Goal: Transaction & Acquisition: Purchase product/service

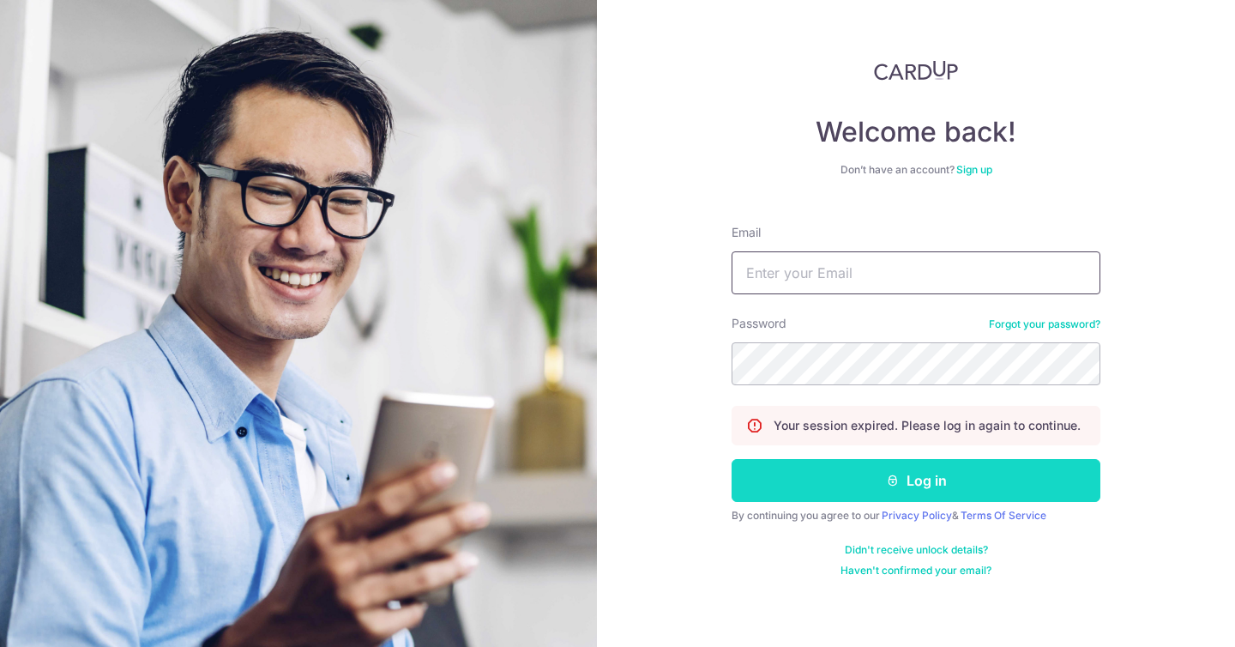
type input "hello@mfwstore.com"
click at [776, 477] on button "Log in" at bounding box center [915, 480] width 369 height 43
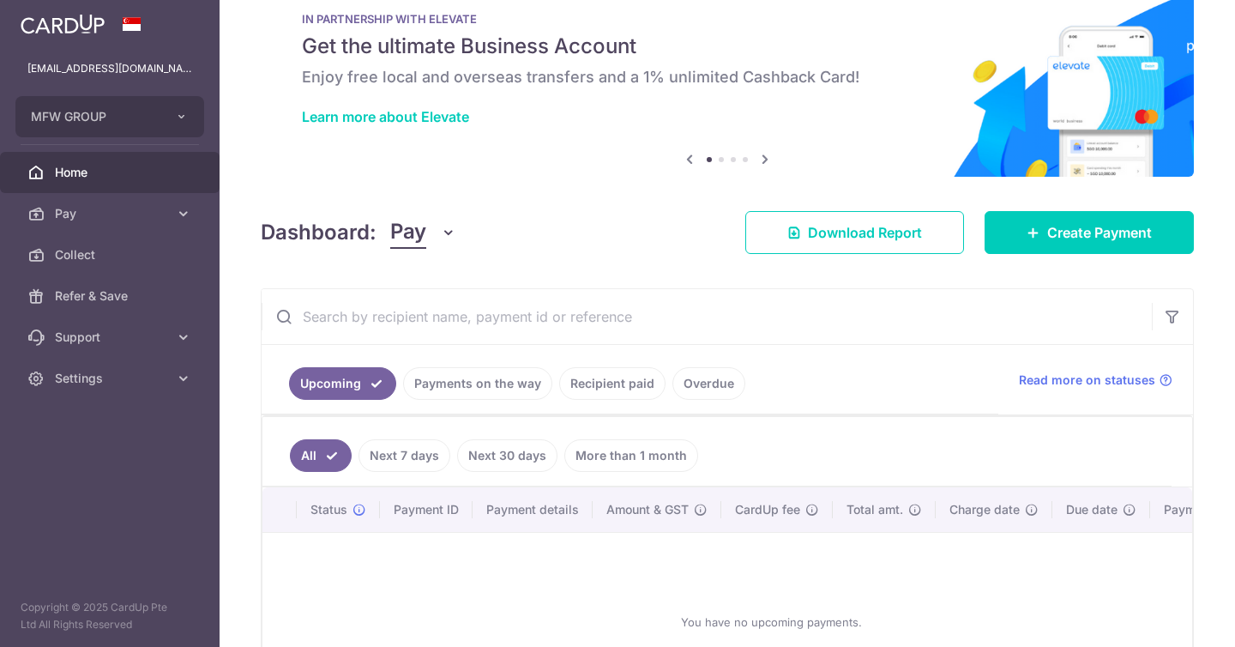
scroll to position [45, 0]
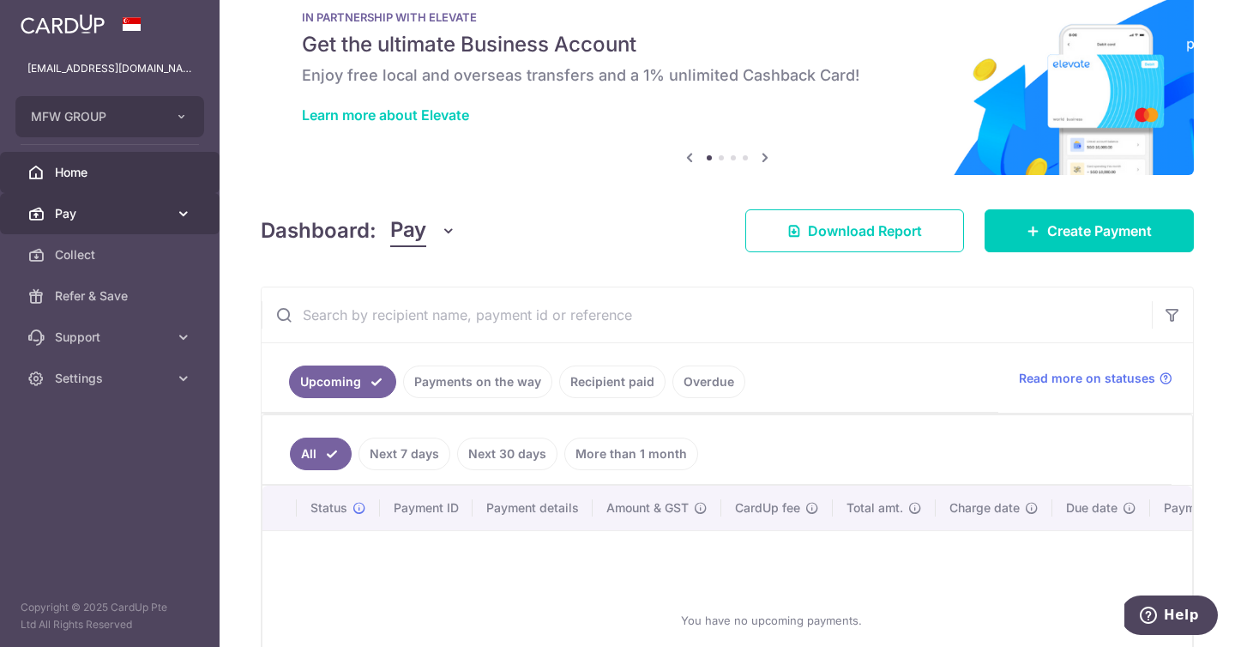
click at [173, 212] on link "Pay" at bounding box center [110, 213] width 220 height 41
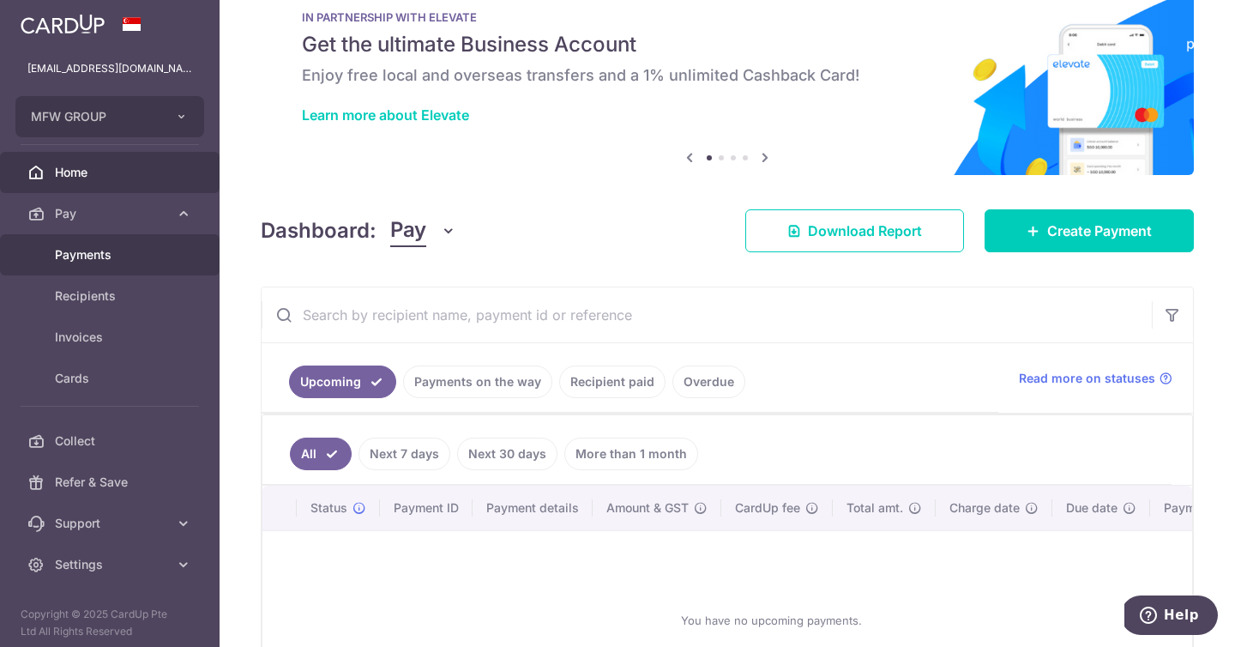
click at [174, 263] on link "Payments" at bounding box center [110, 254] width 220 height 41
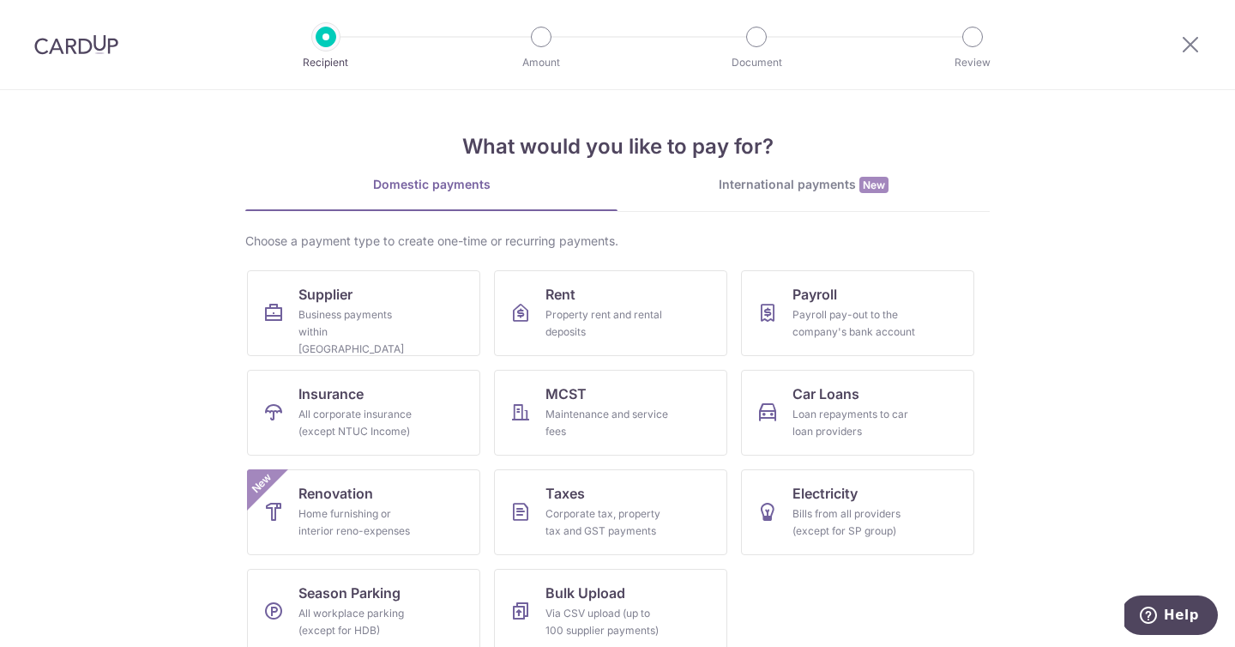
click at [770, 194] on link "International payments New" at bounding box center [803, 193] width 372 height 35
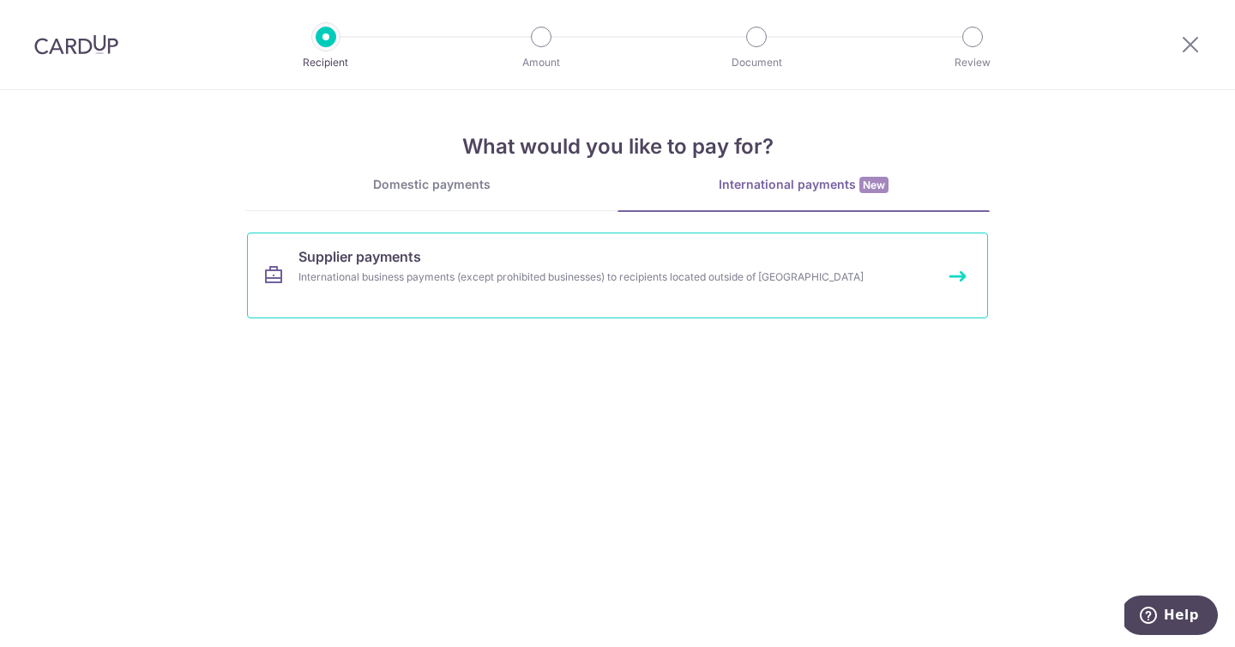
click at [494, 288] on link "Supplier payments International business payments (except prohibited businesses…" at bounding box center [617, 275] width 741 height 86
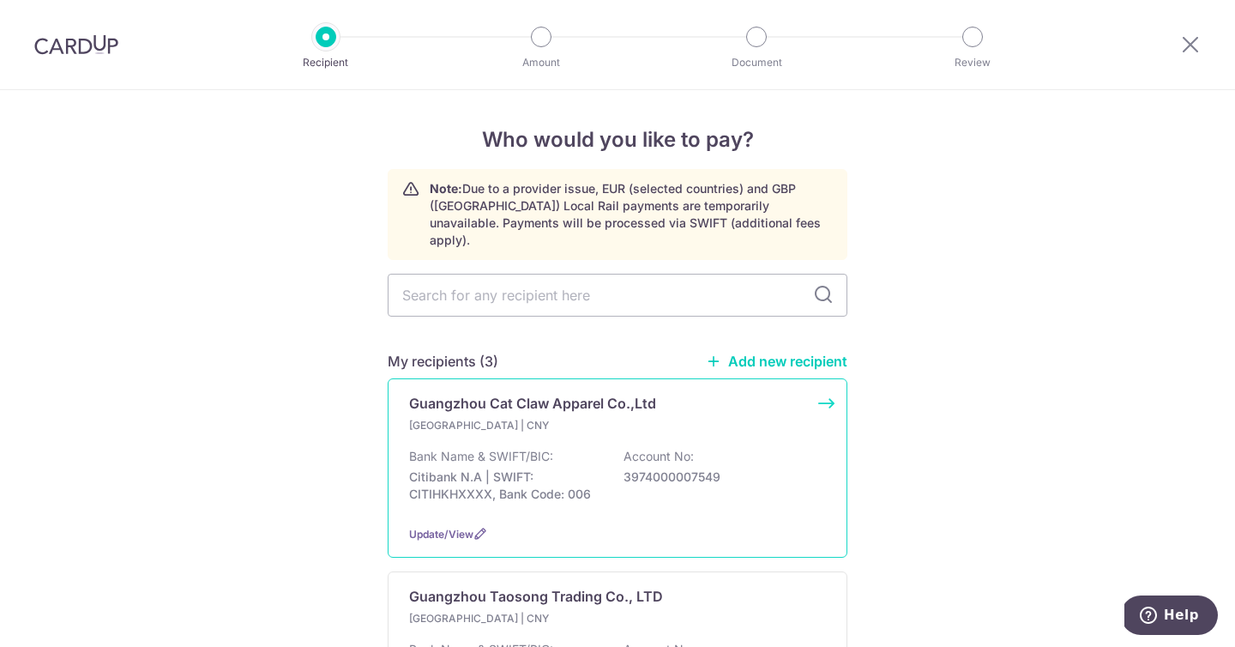
click at [496, 393] on p "Guangzhou Cat Claw Apparel Co.,Ltd" at bounding box center [532, 403] width 247 height 21
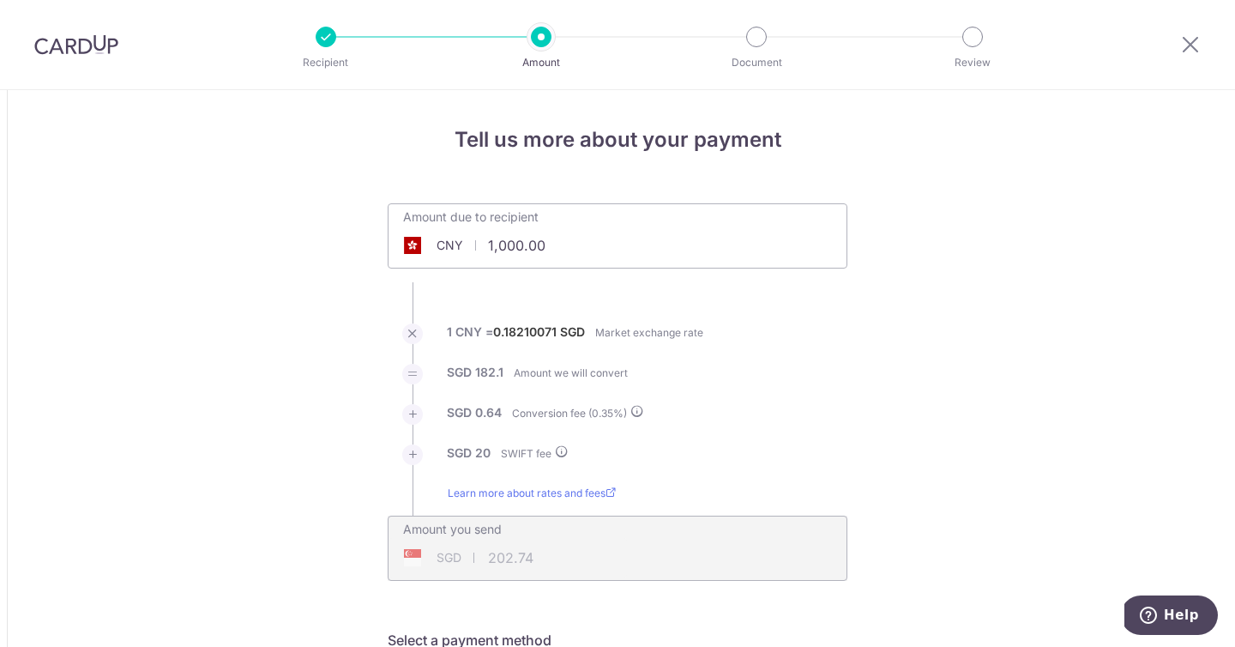
click at [519, 244] on input "1,000.00" at bounding box center [520, 245] width 265 height 39
click at [516, 491] on link "Learn more about rates and fees" at bounding box center [532, 500] width 168 height 31
click at [628, 485] on li "Learn more about rates and fees" at bounding box center [618, 500] width 460 height 31
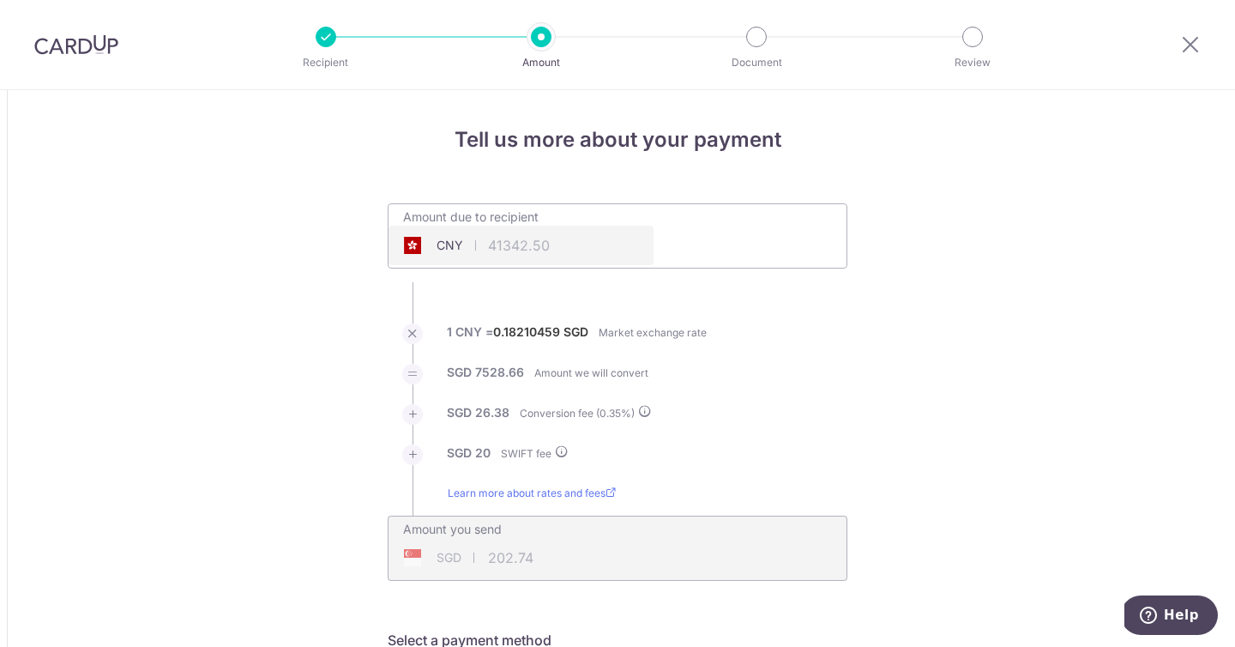
type input "41,342.50"
type input "7,575.04"
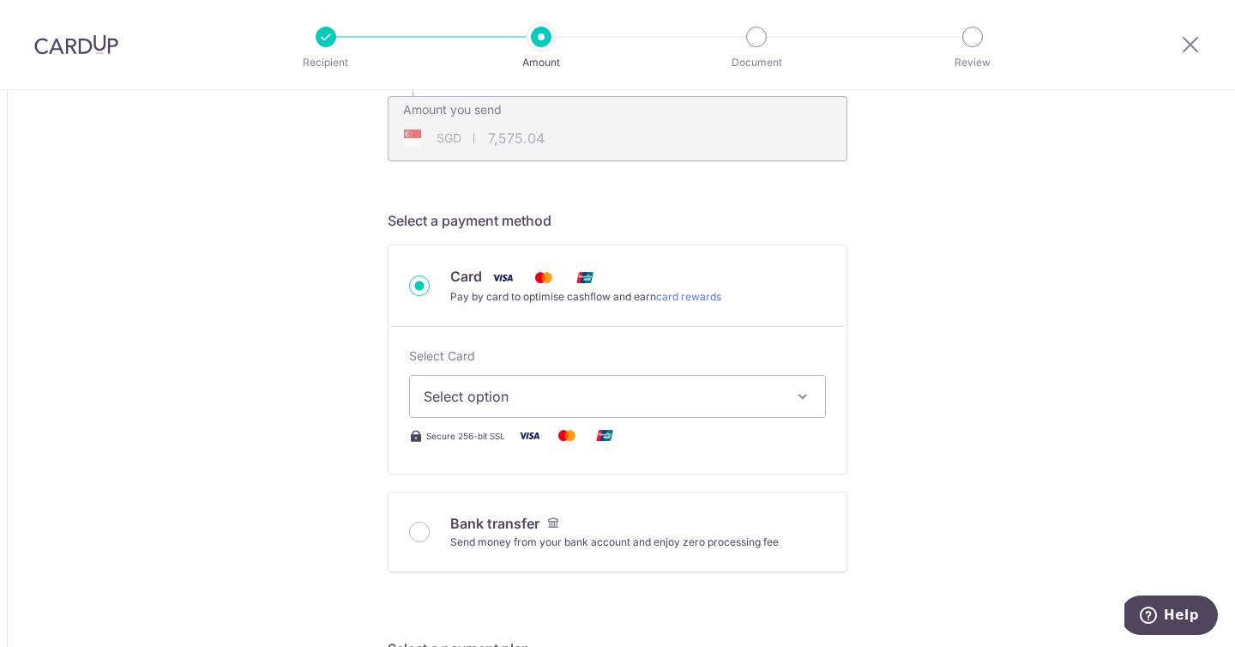
click at [632, 408] on button "Select option" at bounding box center [617, 396] width 417 height 43
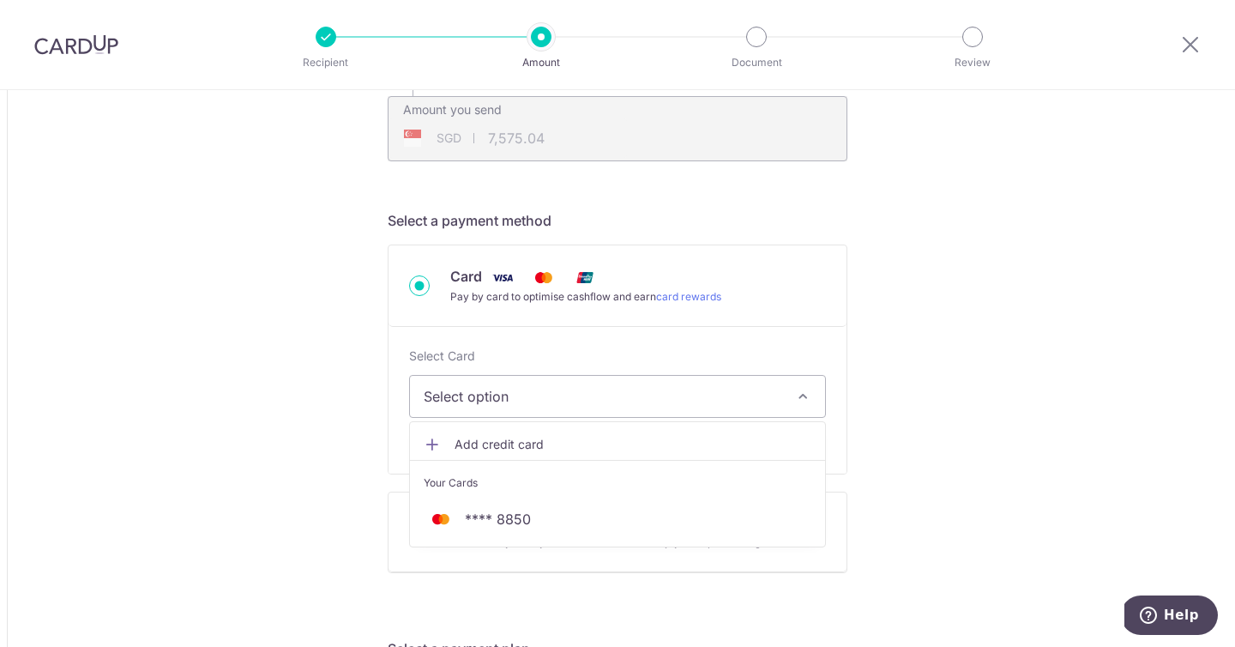
click at [650, 328] on div "Select Card Select option Add credit card Your Cards **** 8850 Secure 256-bit S…" at bounding box center [617, 400] width 458 height 147
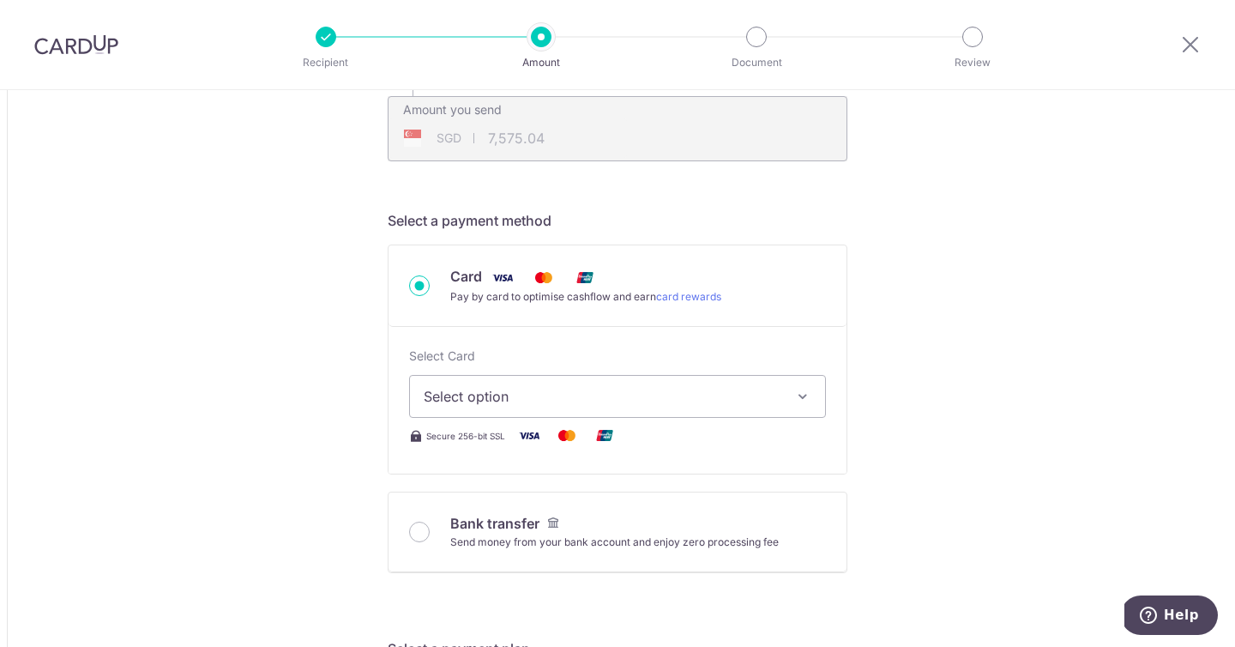
click at [635, 516] on div "Bank transfer" at bounding box center [614, 523] width 328 height 21
click at [430, 521] on input "Bank transfer Send money from your bank account and enjoy zero processing fee" at bounding box center [419, 531] width 21 height 21
radio input "true"
type input "41,342.50"
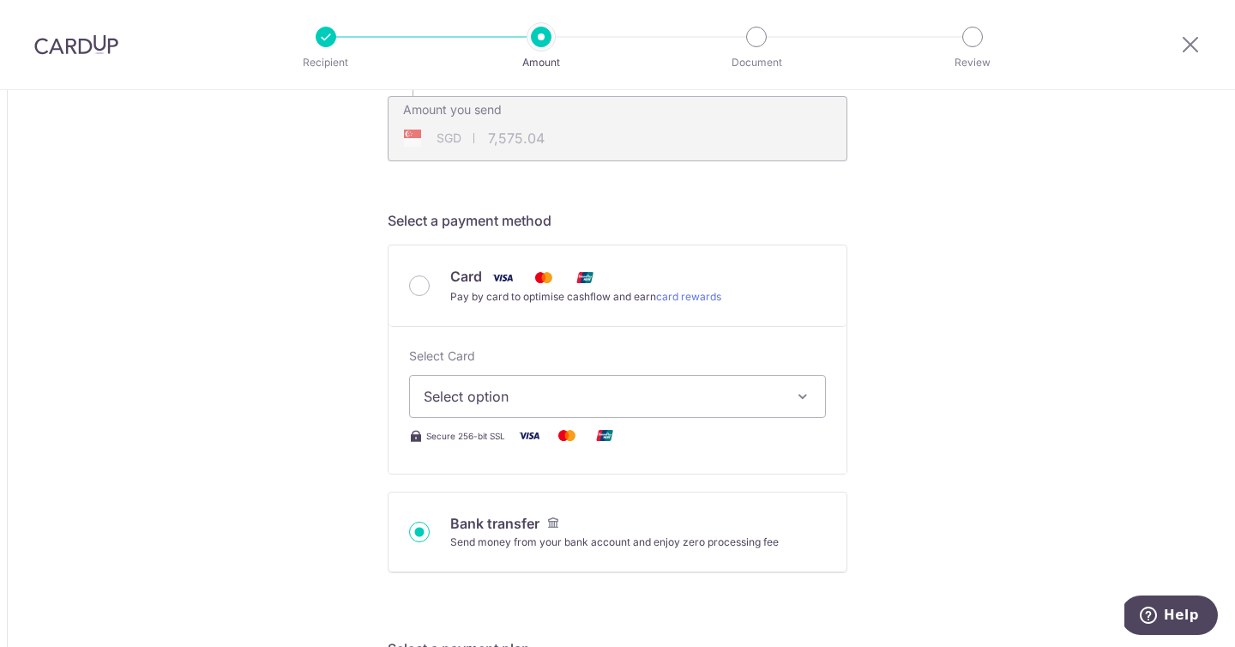
type input "7,562.75"
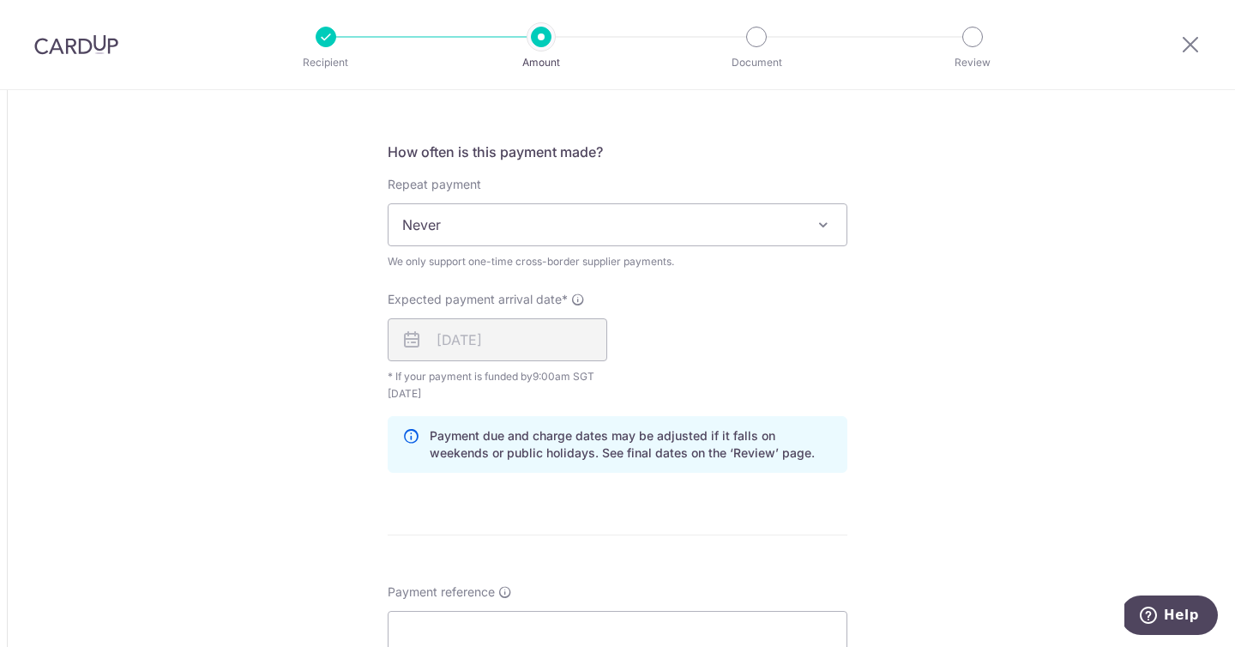
scroll to position [698, 0]
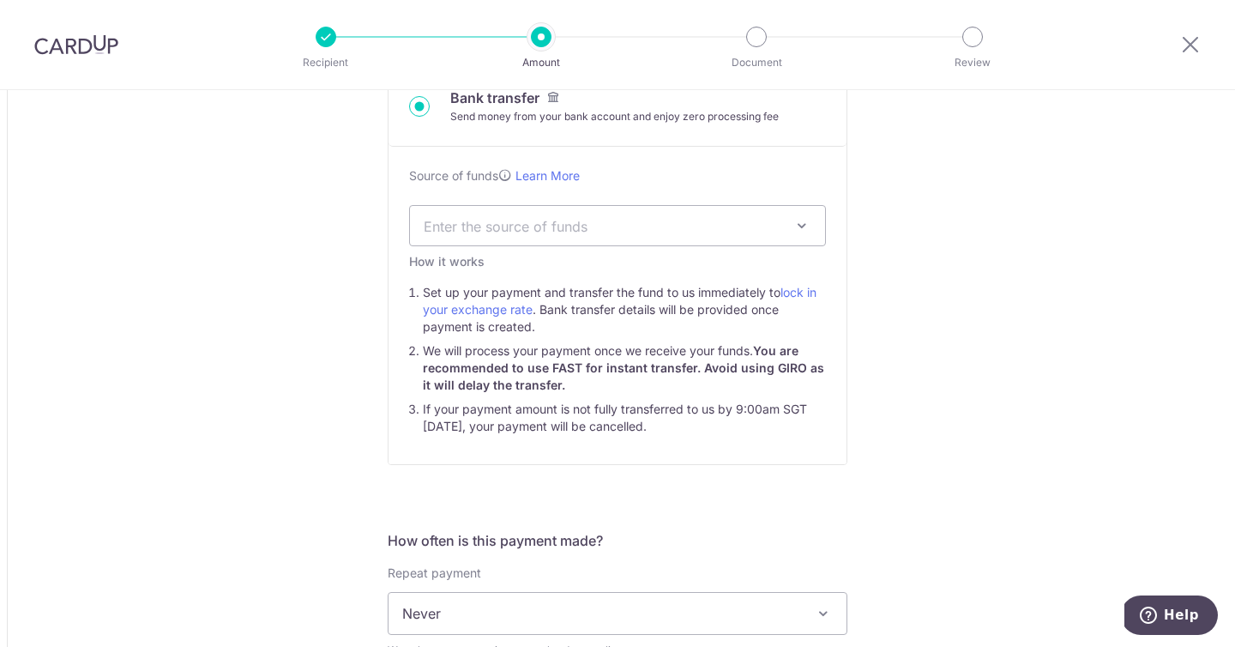
click at [455, 236] on span "Enter the source of funds" at bounding box center [617, 225] width 415 height 39
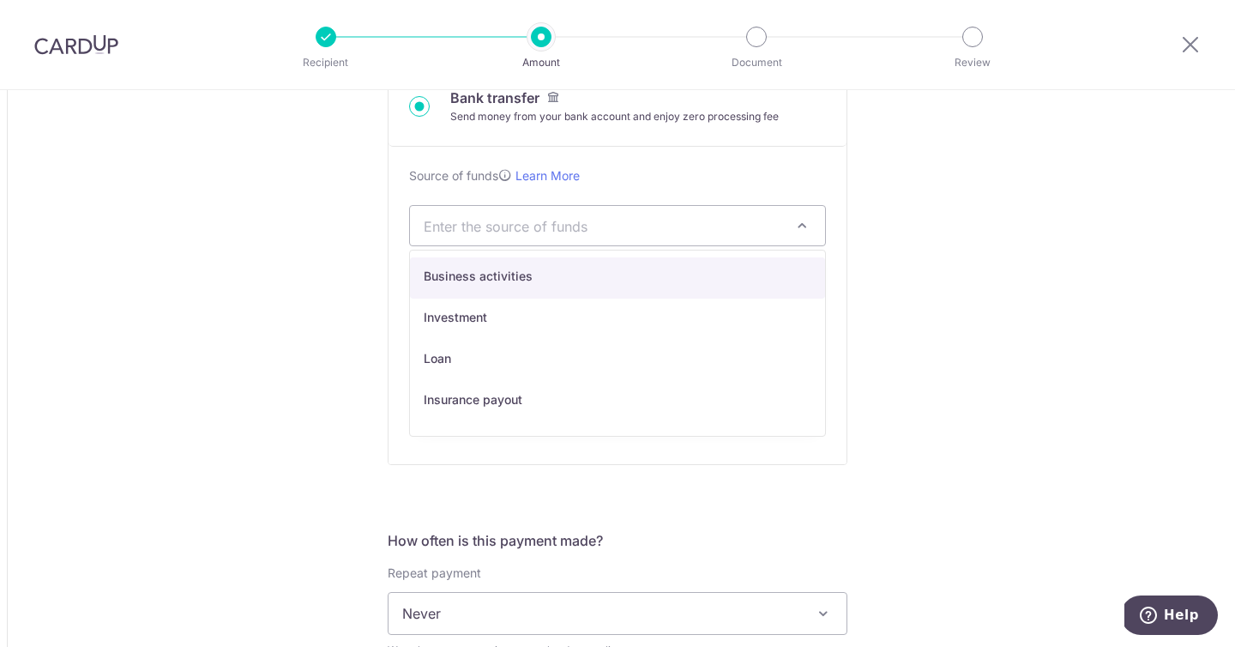
select select "1"
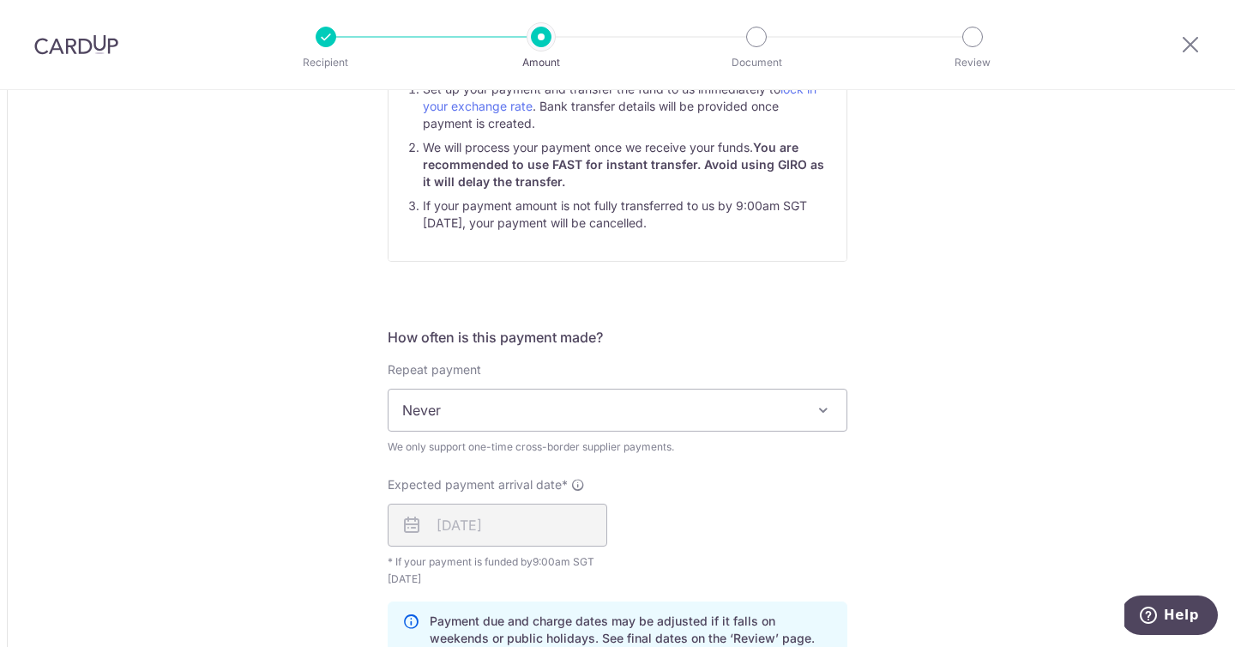
scroll to position [1357, 0]
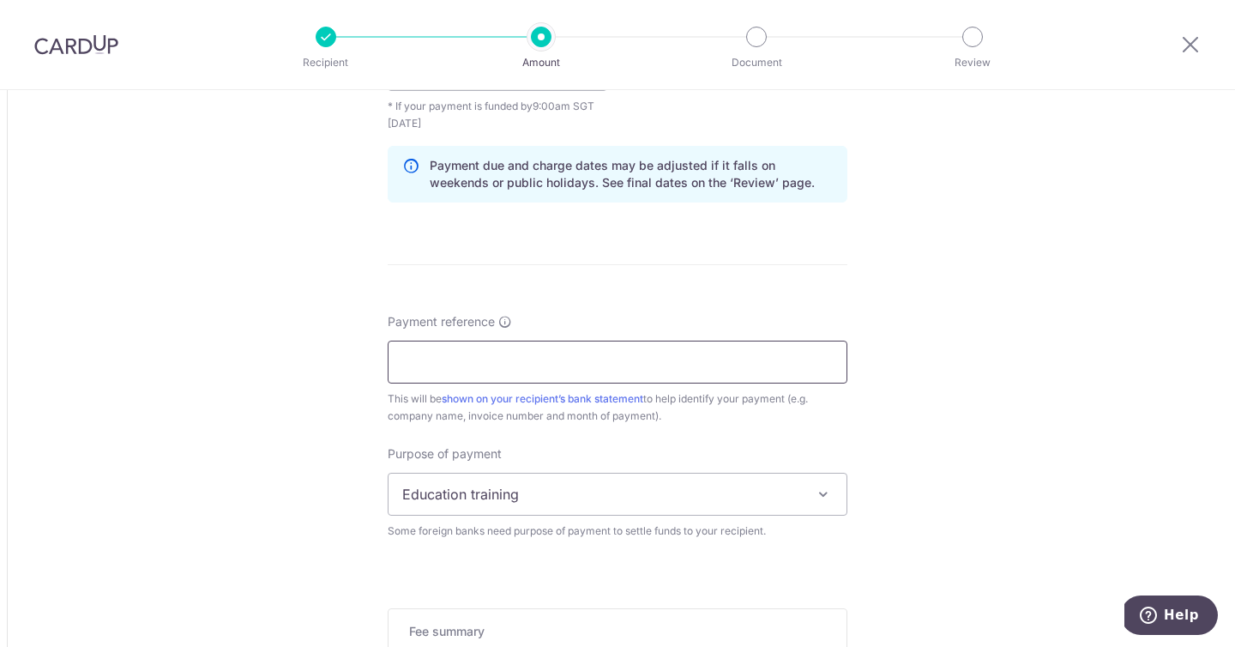
click at [457, 360] on input "Payment reference" at bounding box center [618, 361] width 460 height 43
type input "MFW"
click at [479, 498] on span "Education training" at bounding box center [617, 493] width 458 height 41
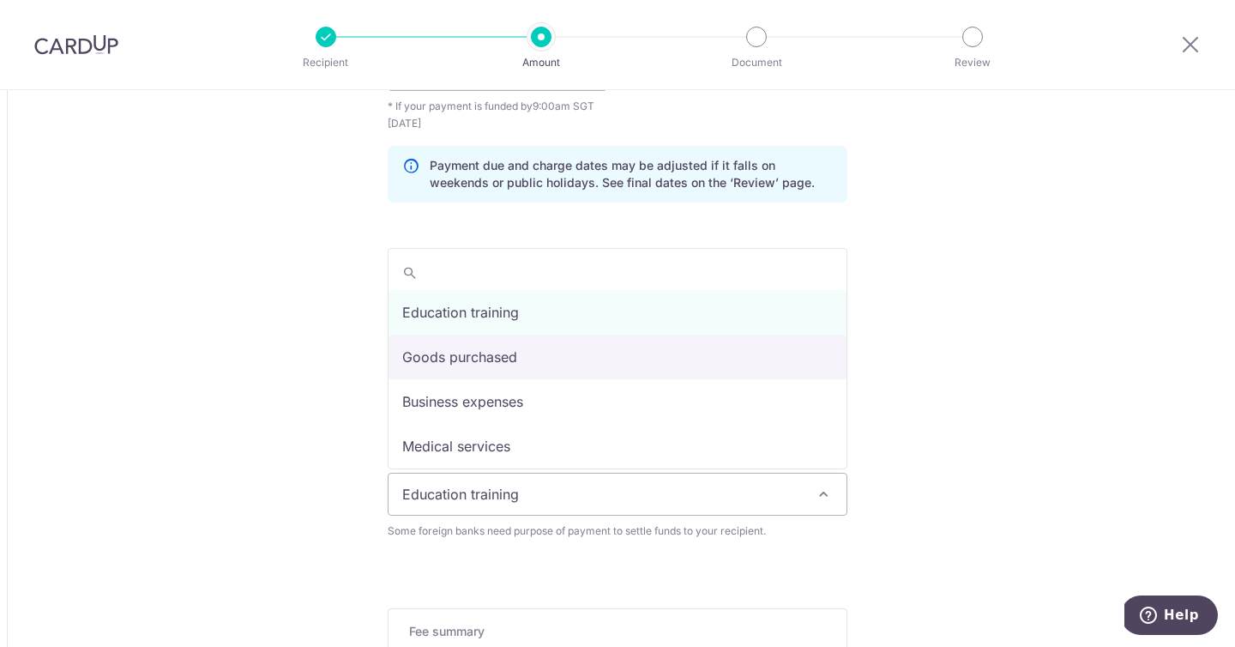
select select "Goods purchased"
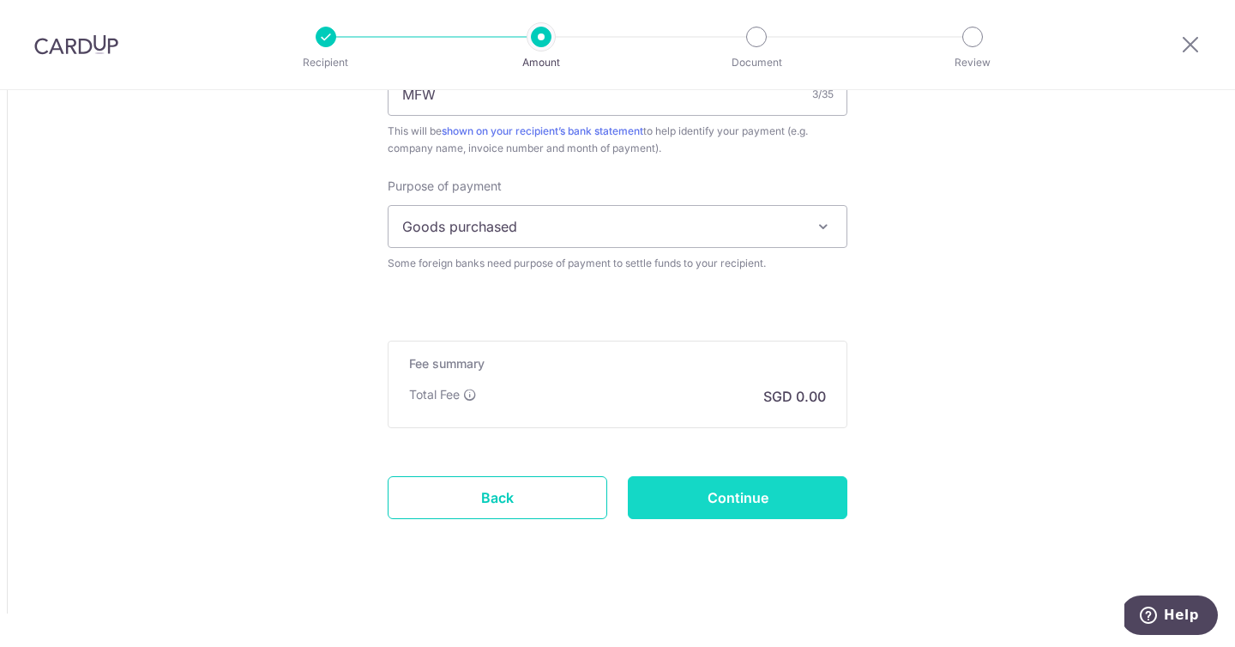
click at [708, 506] on input "Continue" at bounding box center [738, 497] width 220 height 43
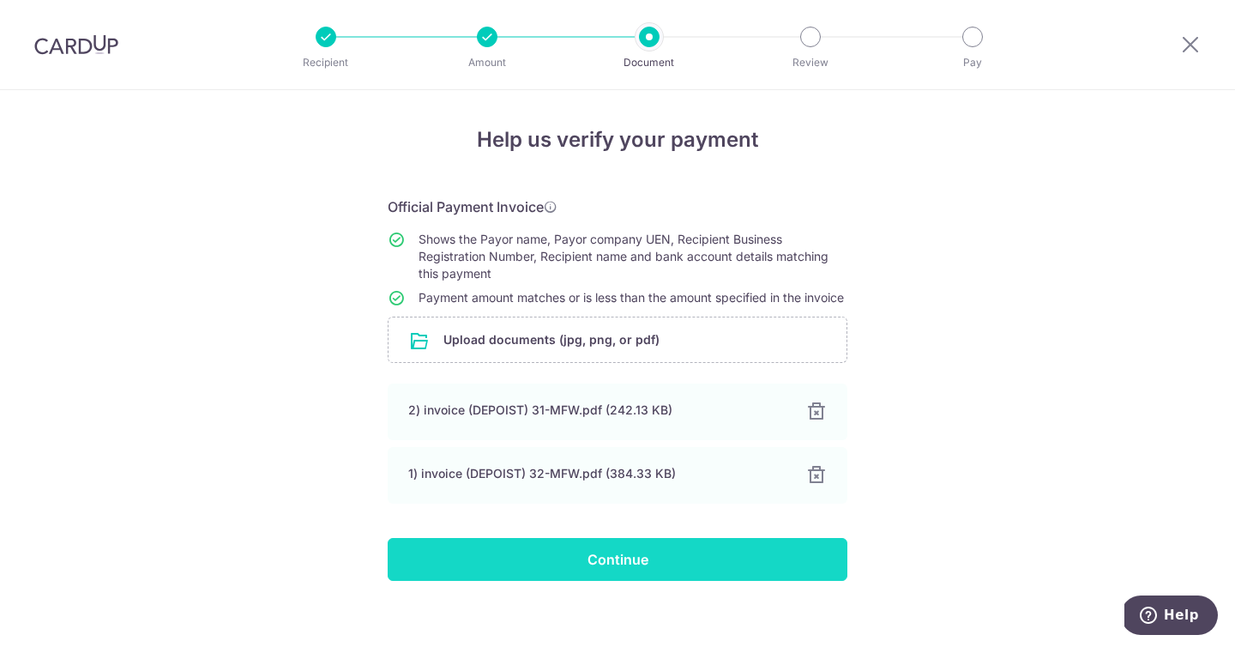
click at [461, 571] on input "Continue" at bounding box center [618, 559] width 460 height 43
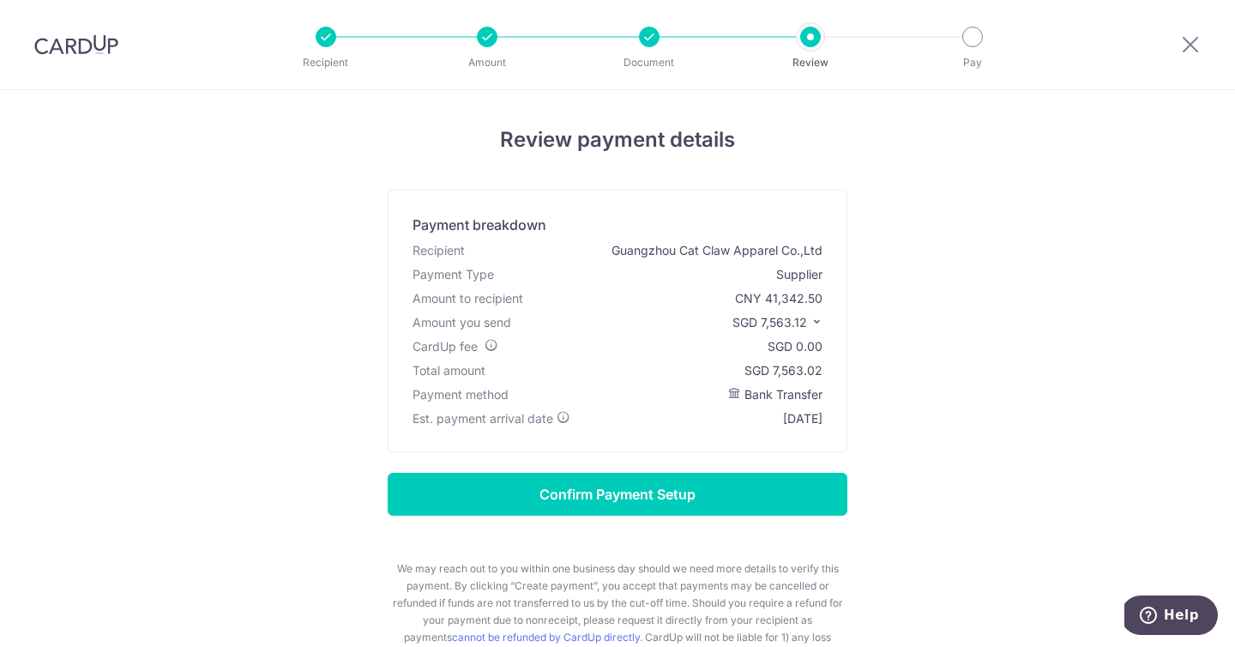
click at [817, 320] on icon at bounding box center [816, 322] width 12 height 12
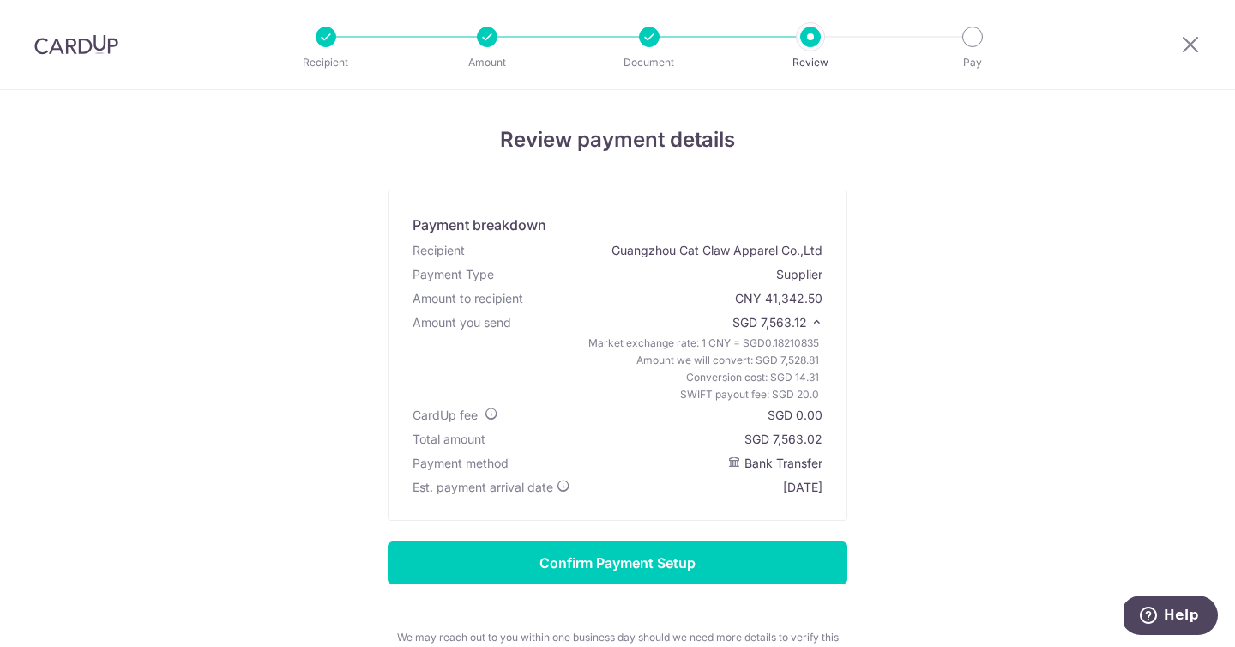
drag, startPoint x: 764, startPoint y: 323, endPoint x: 809, endPoint y: 324, distance: 44.6
click at [807, 324] on span "SGD 7,563.12" at bounding box center [769, 322] width 75 height 15
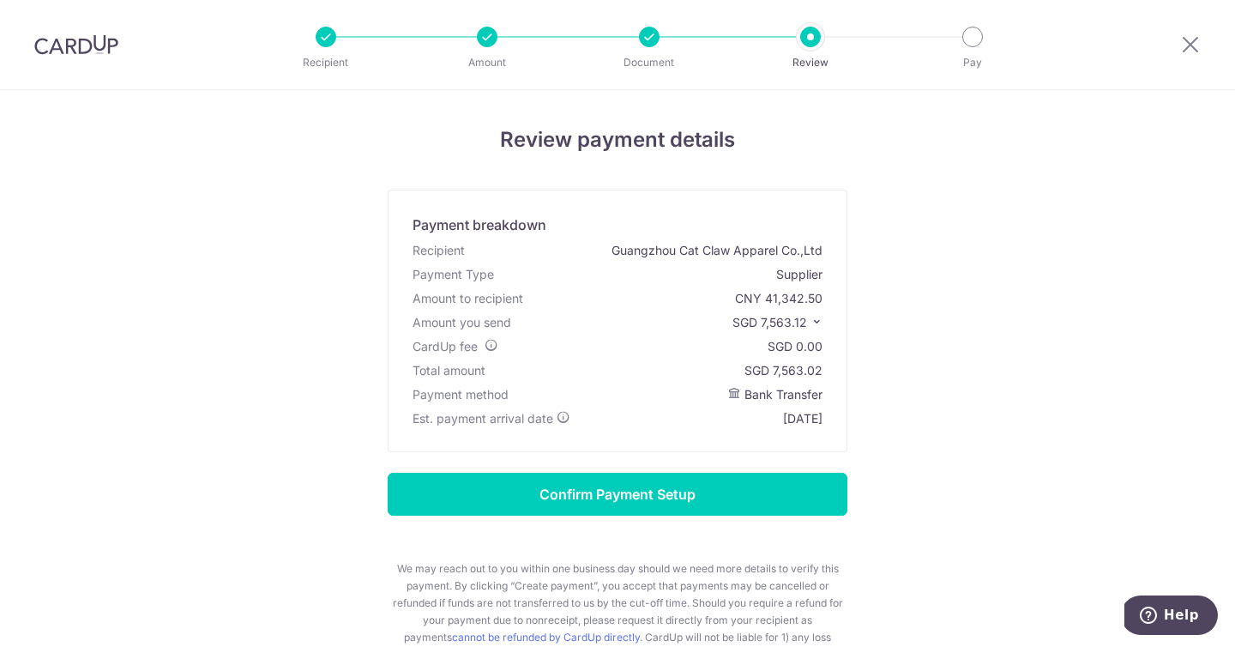
copy span "7,563.12"
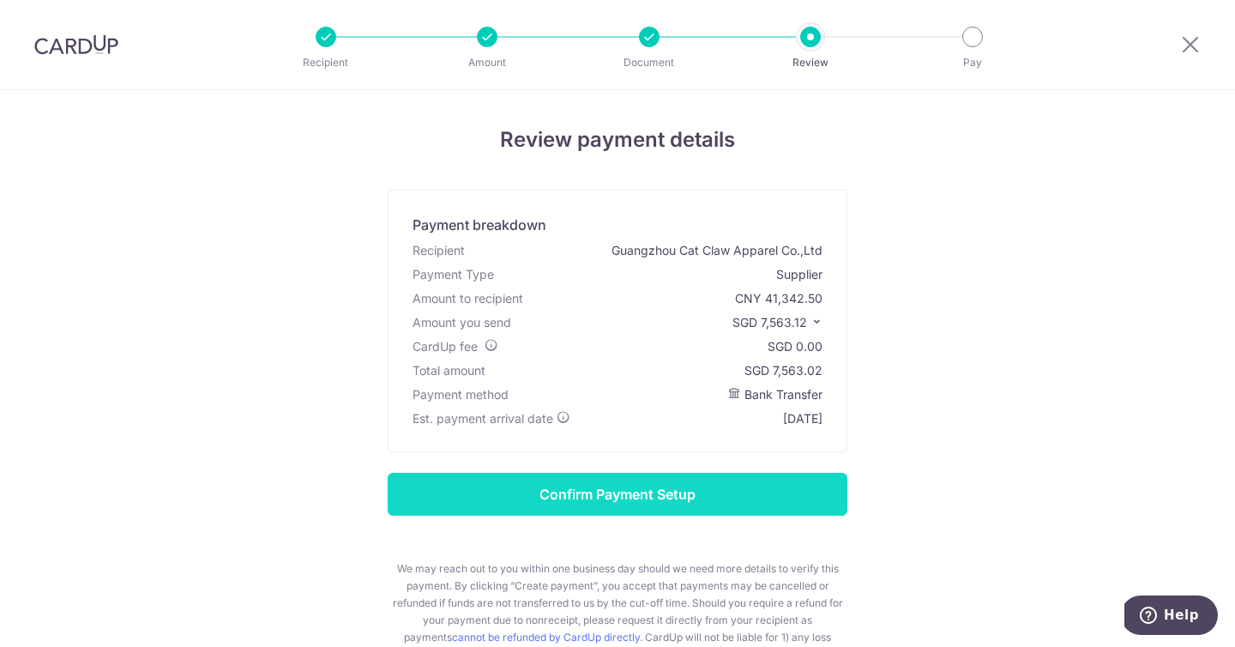
click at [813, 482] on input "Confirm Payment Setup" at bounding box center [618, 494] width 460 height 43
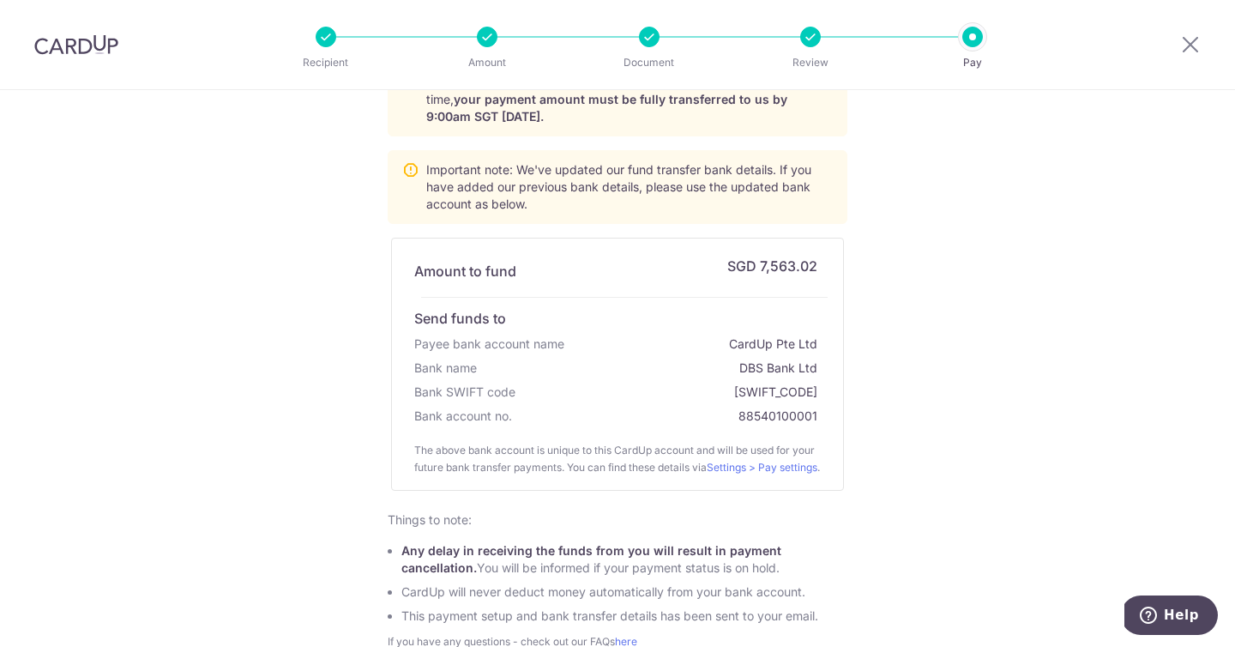
scroll to position [152, 0]
drag, startPoint x: 759, startPoint y: 256, endPoint x: 813, endPoint y: 256, distance: 54.0
click at [813, 256] on div "SGD 7,563.02" at bounding box center [773, 270] width 93 height 38
drag, startPoint x: 813, startPoint y: 259, endPoint x: 760, endPoint y: 257, distance: 53.2
click at [760, 257] on div "SGD 7,563.02" at bounding box center [773, 270] width 93 height 38
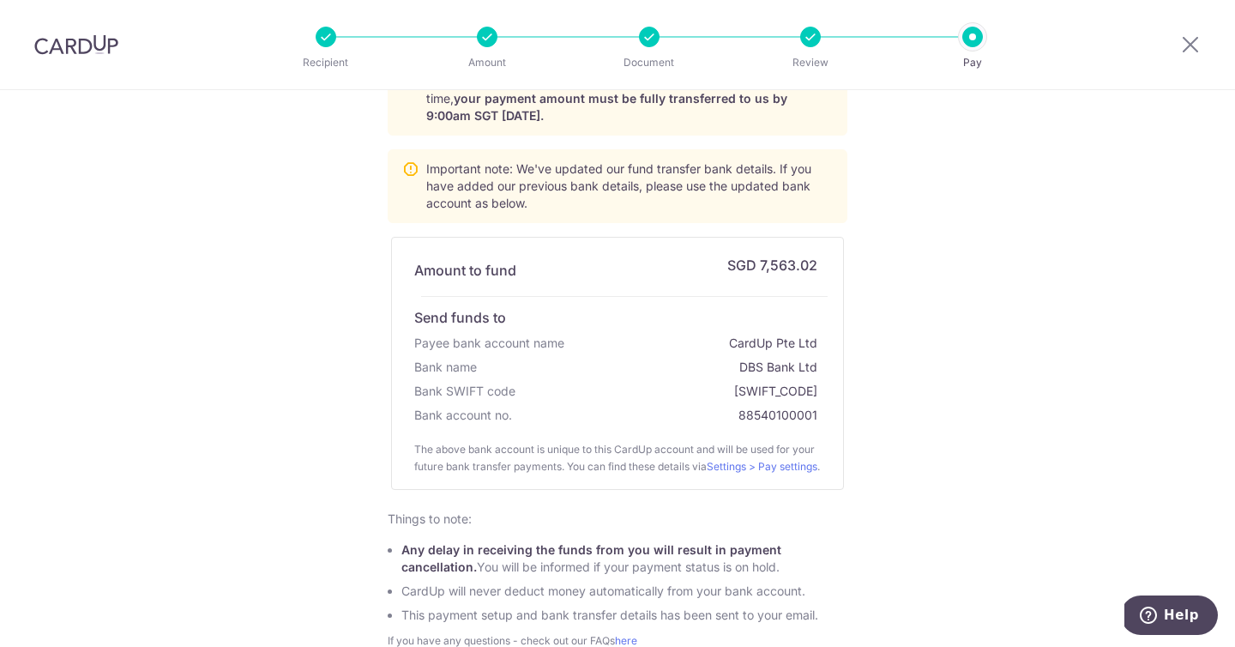
copy div "7,563.02"
click at [754, 413] on div "88540100001" at bounding box center [779, 415] width 82 height 24
copy div "88540100001"
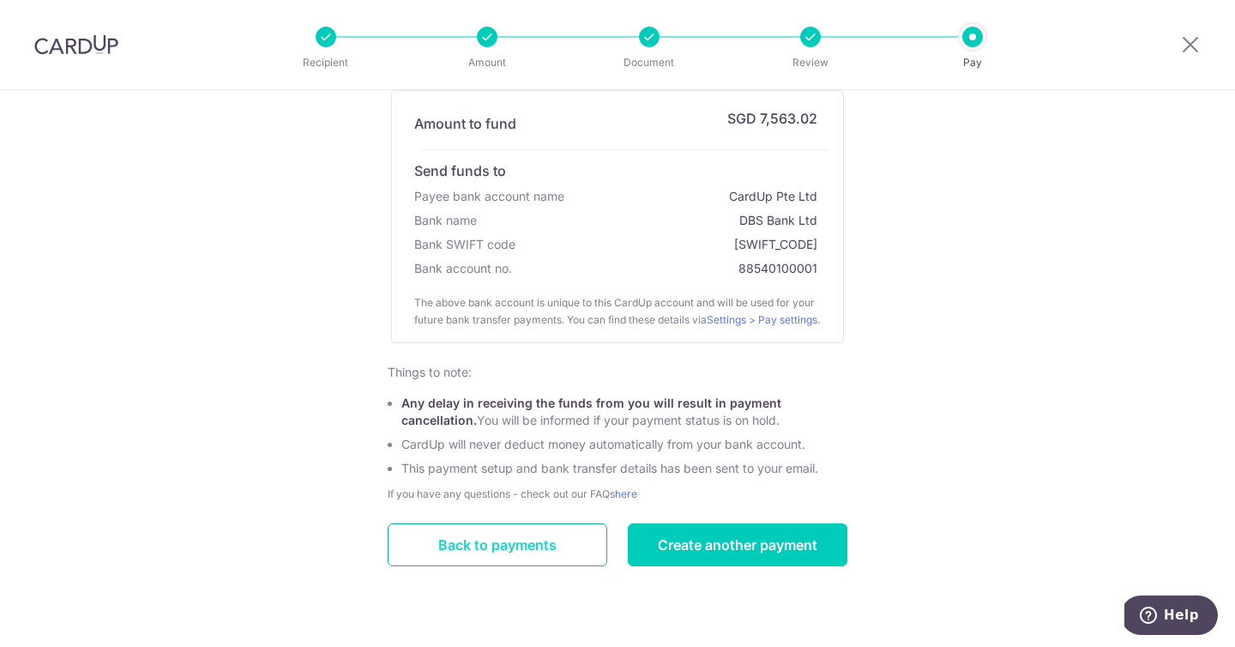
click at [589, 554] on link "Back to payments" at bounding box center [498, 544] width 220 height 43
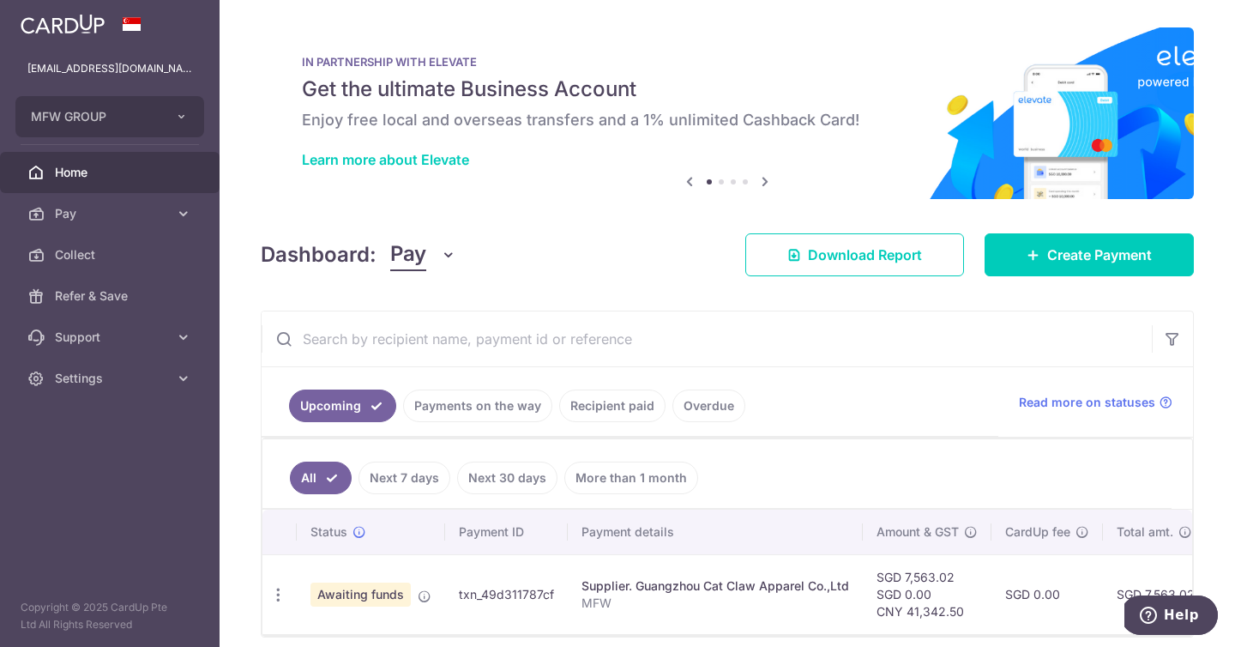
scroll to position [71, 0]
